Goal: Navigation & Orientation: Find specific page/section

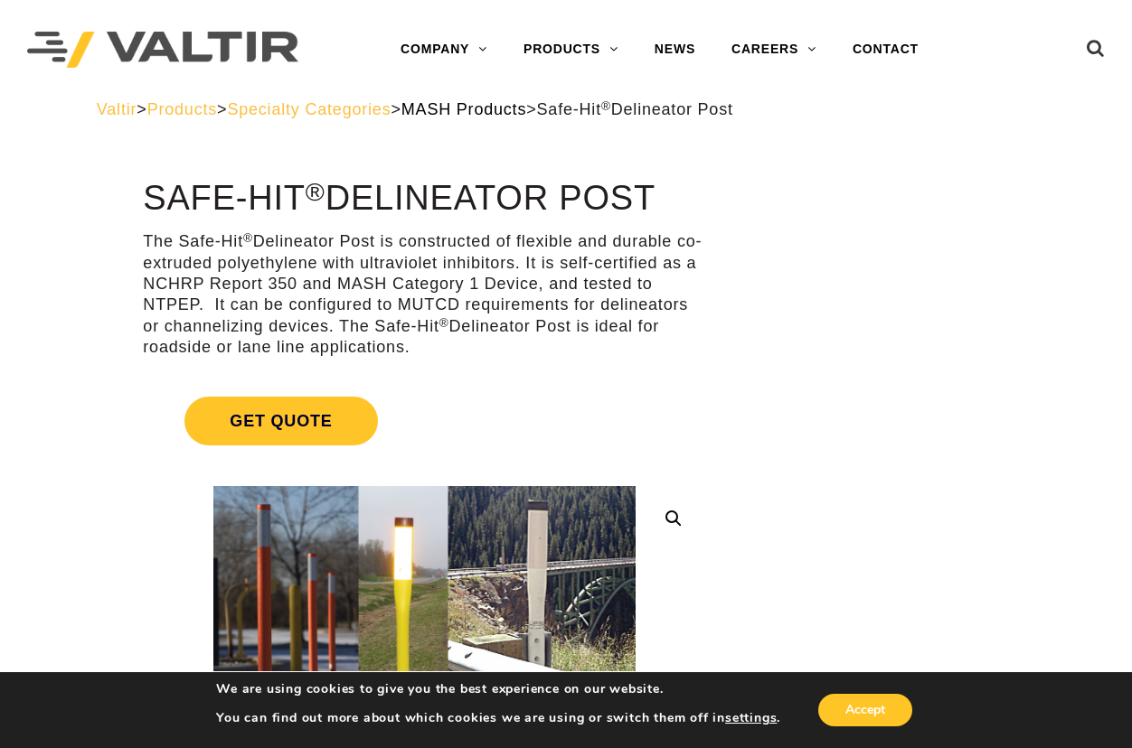
click at [514, 116] on span "MASH Products" at bounding box center [463, 109] width 125 height 18
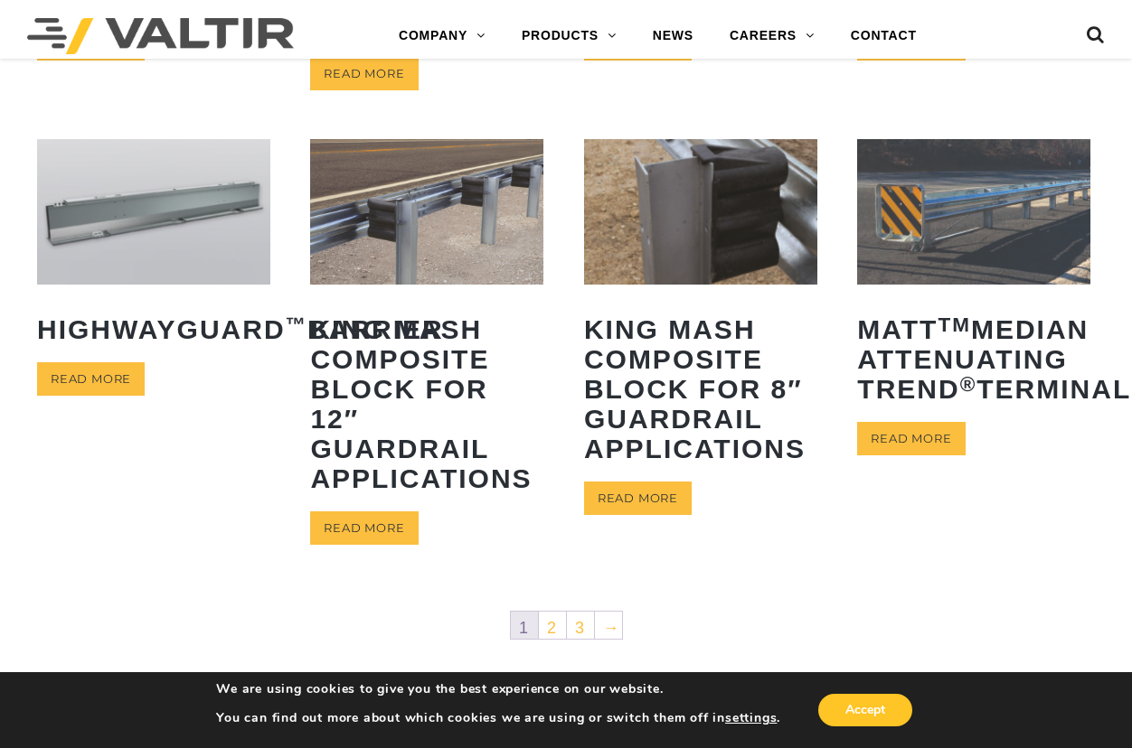
scroll to position [964, 0]
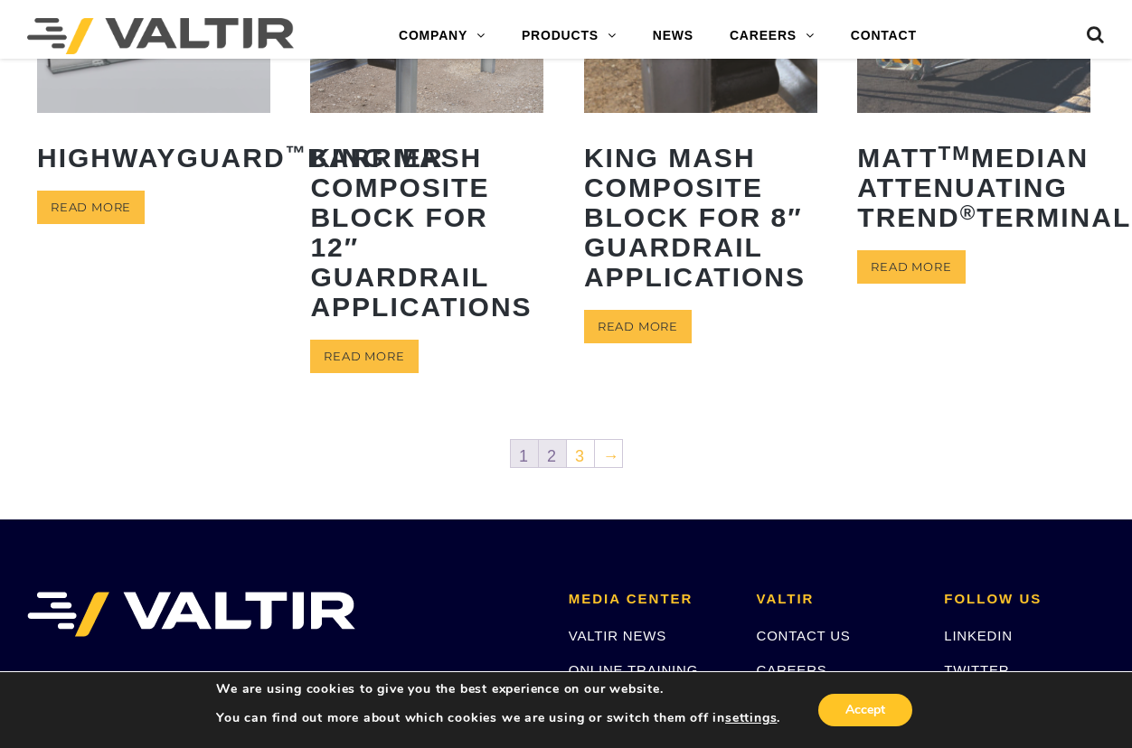
click at [546, 447] on link "2" at bounding box center [552, 453] width 27 height 27
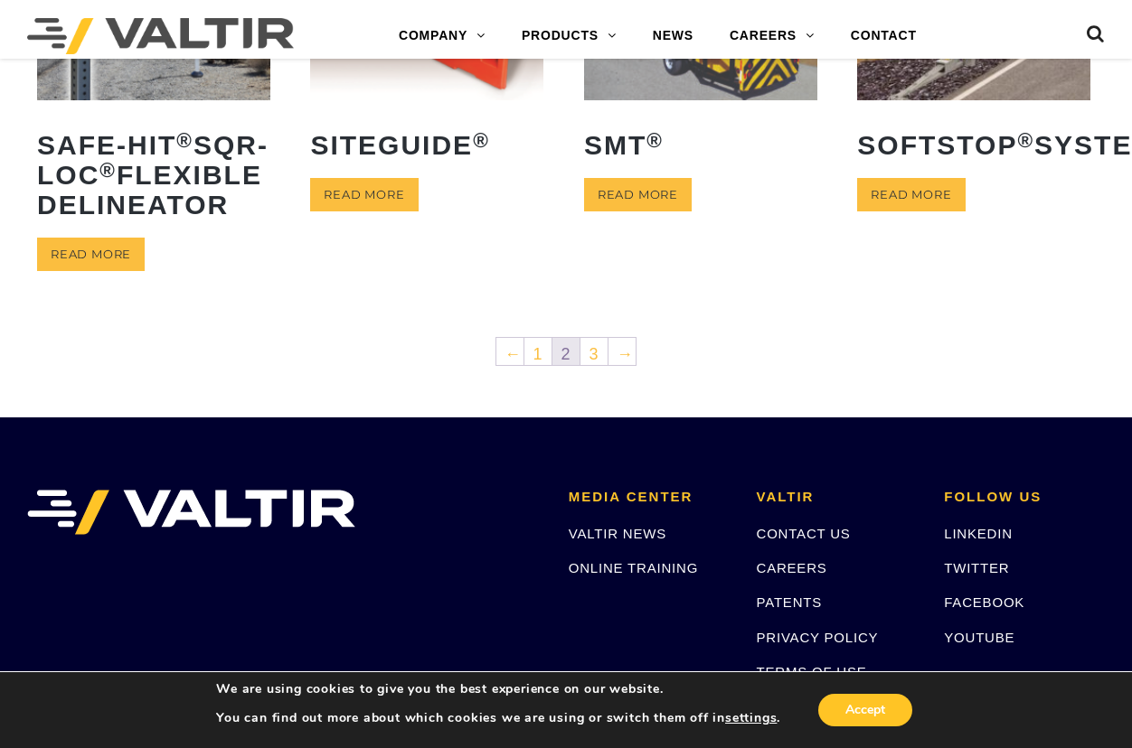
scroll to position [954, 0]
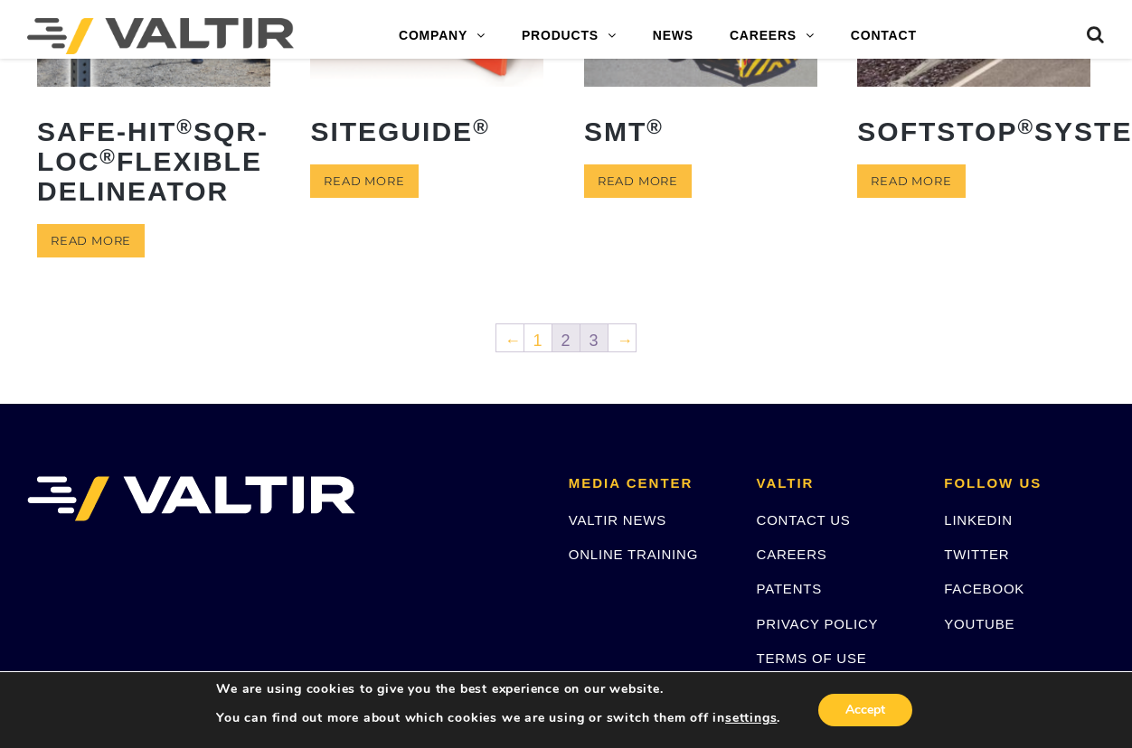
click at [591, 352] on link "3" at bounding box center [593, 337] width 27 height 27
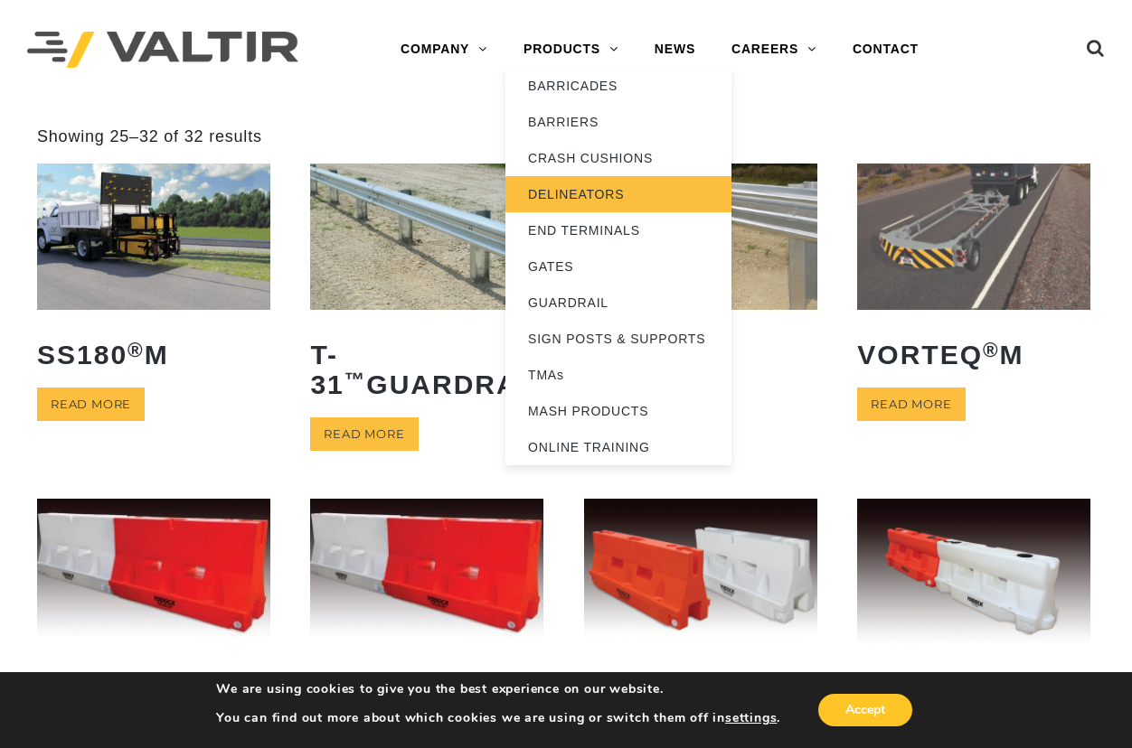
click at [570, 193] on link "DELINEATORS" at bounding box center [618, 194] width 226 height 36
